Goal: Check status: Check status

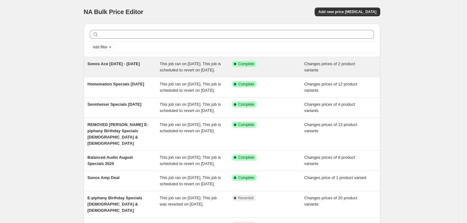
click at [98, 65] on span "Sonos Ace 11 Aug - 7 Sept" at bounding box center [113, 63] width 52 height 5
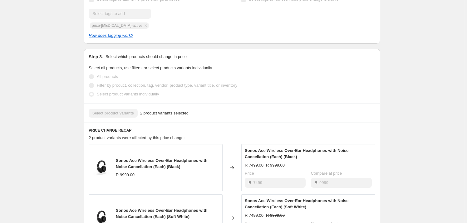
scroll to position [227, 0]
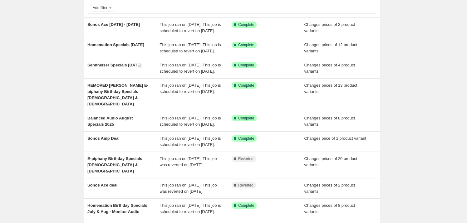
scroll to position [56, 0]
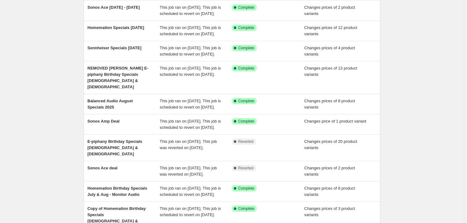
drag, startPoint x: 105, startPoint y: 33, endPoint x: 65, endPoint y: 53, distance: 45.8
click at [65, 53] on div "NA Bulk Price Editor. This page is ready NA Bulk Price Editor Add new price cha…" at bounding box center [232, 123] width 464 height 359
drag, startPoint x: 117, startPoint y: 33, endPoint x: 44, endPoint y: 82, distance: 87.7
click at [44, 82] on div "NA Bulk Price Editor. This page is ready NA Bulk Price Editor Add new price cha…" at bounding box center [232, 123] width 464 height 359
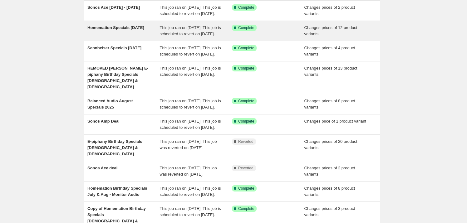
click at [167, 33] on span "This job ran on [DATE]. This job is scheduled to revert on [DATE]." at bounding box center [190, 30] width 61 height 11
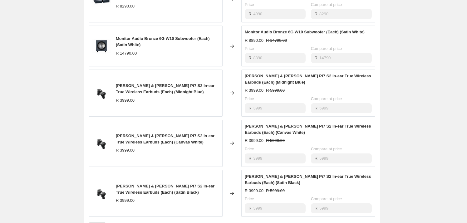
scroll to position [368, 0]
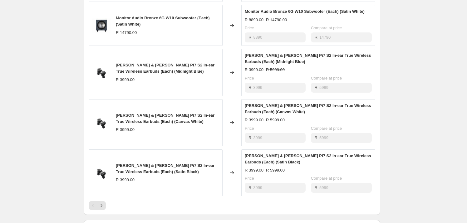
drag, startPoint x: 144, startPoint y: 72, endPoint x: 117, endPoint y: 72, distance: 27.5
click at [117, 72] on span "Bowers & Wilkins Pi7 S2 In-ear True Wireless Earbuds (Each) (Midnight Blue)" at bounding box center [165, 68] width 99 height 11
click at [137, 74] on span "Bowers & Wilkins Pi7 S2 In-ear True Wireless Earbuds (Each) (Midnight Blue)" at bounding box center [165, 68] width 99 height 11
click at [137, 71] on span "Bowers & Wilkins Pi7 S2 In-ear True Wireless Earbuds (Each) (Midnight Blue)" at bounding box center [165, 68] width 99 height 11
drag, startPoint x: 218, startPoint y: 70, endPoint x: 114, endPoint y: 61, distance: 104.2
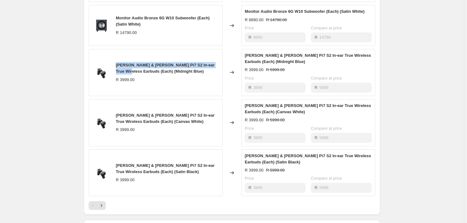
click at [114, 61] on div "Bowers & Wilkins Pi7 S2 In-ear True Wireless Earbuds (Each) (Midnight Blue) R 3…" at bounding box center [156, 72] width 134 height 47
copy span "Bowers & Wilkins Pi7 S2 In-ear True Wireless Earbuds"
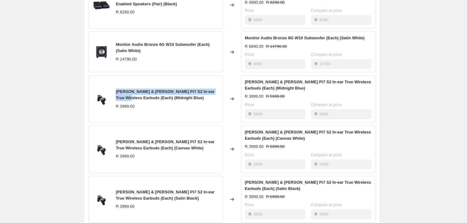
scroll to position [340, 0]
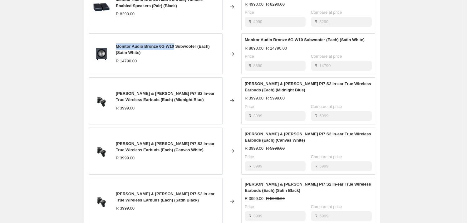
drag, startPoint x: 117, startPoint y: 52, endPoint x: 176, endPoint y: 51, distance: 58.6
click at [176, 51] on span "Monitor Audio Bronze 6G W10 Subwoofer (Each) (Satin White)" at bounding box center [163, 49] width 94 height 11
copy span "Monitor Audio Bronze 6G W10"
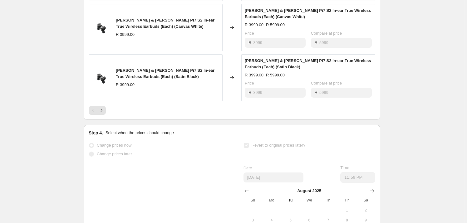
scroll to position [510, 0]
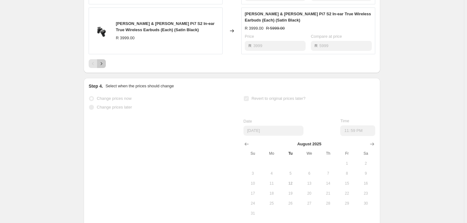
click at [106, 68] on button "Next" at bounding box center [101, 63] width 9 height 9
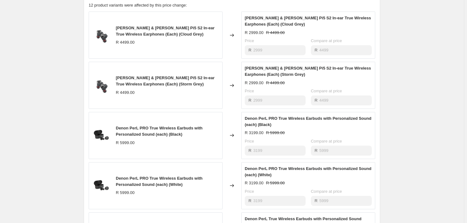
scroll to position [312, 0]
drag, startPoint x: 117, startPoint y: 133, endPoint x: 148, endPoint y: 134, distance: 30.6
click at [148, 134] on span "Denon PerL PRO True Wireless Earbuds with Personalized Sound (each) (Black)" at bounding box center [159, 130] width 87 height 11
copy span "Denon PerL PRO"
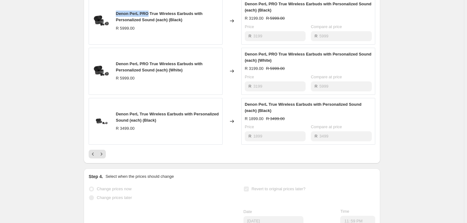
scroll to position [482, 0]
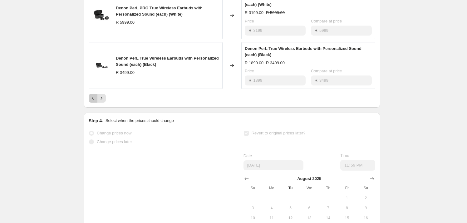
click at [96, 101] on icon "Previous" at bounding box center [93, 98] width 6 height 6
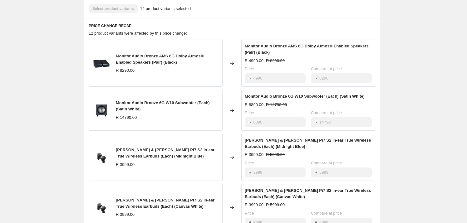
scroll to position [340, 0]
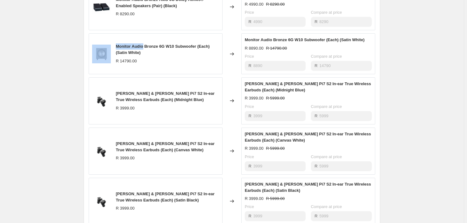
drag, startPoint x: 145, startPoint y: 52, endPoint x: 107, endPoint y: 50, distance: 37.5
click at [107, 50] on div "Monitor Audio Bronze 6G W10 Subwoofer (Each) (Satin White) R 14790.00" at bounding box center [156, 53] width 134 height 41
copy div "Monitor Audio"
drag, startPoint x: 175, startPoint y: 51, endPoint x: 146, endPoint y: 49, distance: 28.4
click at [146, 49] on span "Monitor Audio Bronze 6G W10 Subwoofer (Each) (Satin White)" at bounding box center [163, 49] width 94 height 11
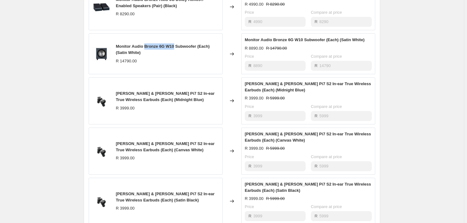
copy span "Bronze 6G W10"
